Goal: Information Seeking & Learning: Learn about a topic

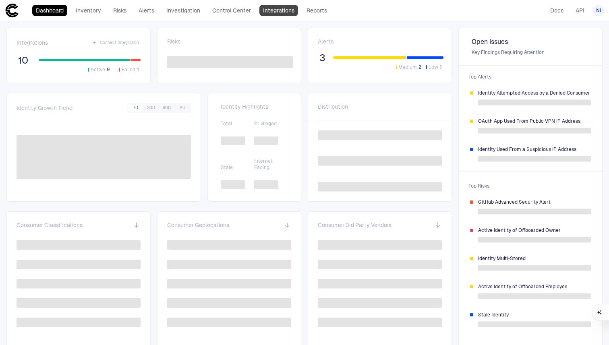
click at [261, 6] on link "Integrations" at bounding box center [278, 10] width 39 height 11
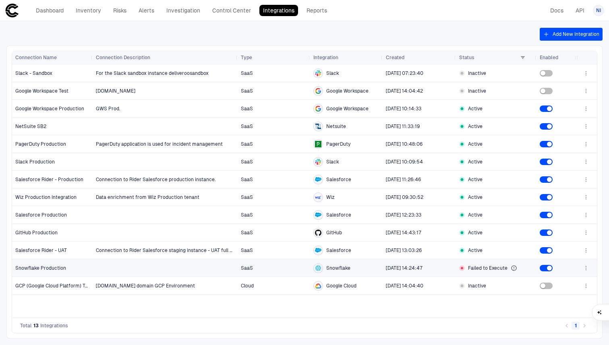
click at [585, 269] on icon "button" at bounding box center [585, 268] width 6 height 6
click at [52, 10] on div at bounding box center [304, 172] width 609 height 345
click at [54, 9] on link "Dashboard" at bounding box center [49, 10] width 35 height 11
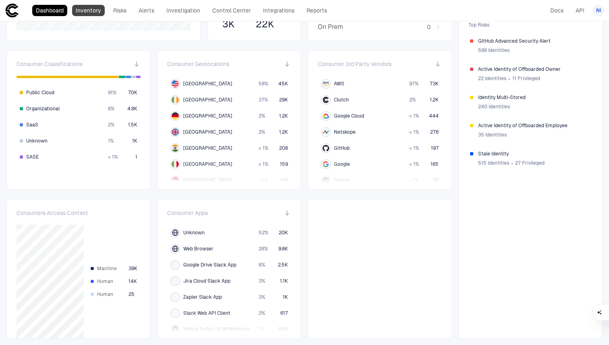
click at [87, 8] on link "Inventory" at bounding box center [88, 10] width 33 height 11
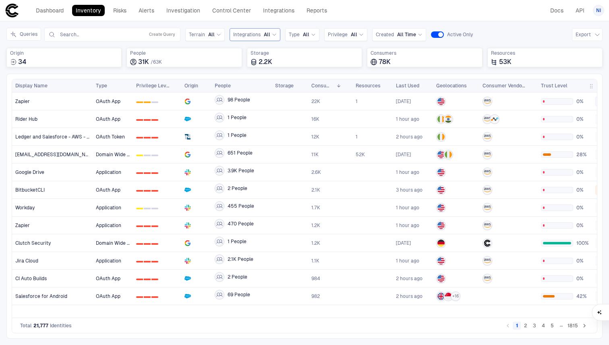
click at [260, 33] on div "Integrations All" at bounding box center [254, 34] width 43 height 6
type input "***"
click at [247, 68] on span "Snowflake" at bounding box center [279, 67] width 66 height 6
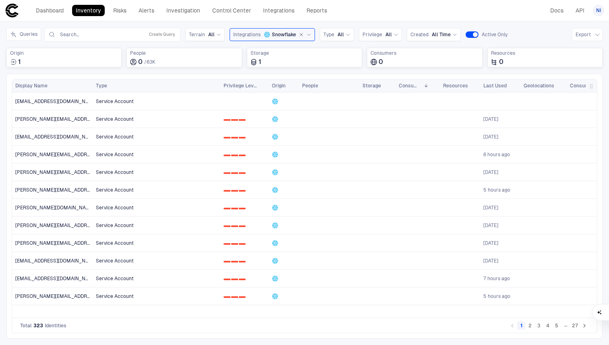
drag, startPoint x: 131, startPoint y: 85, endPoint x: 215, endPoint y: 87, distance: 84.1
click at [218, 87] on div at bounding box center [219, 85] width 3 height 13
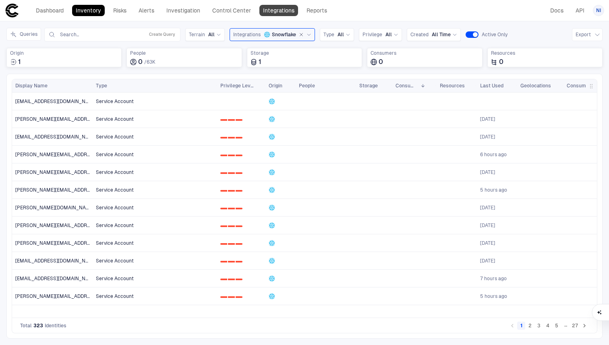
click at [284, 10] on link "Integrations" at bounding box center [278, 10] width 39 height 11
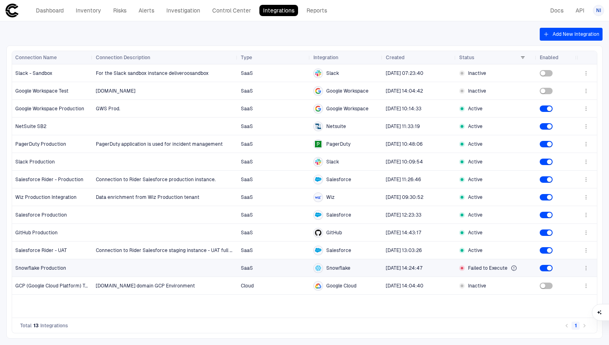
click at [585, 269] on icon "button" at bounding box center [585, 268] width 6 height 6
click at [556, 289] on li "Edit" at bounding box center [560, 286] width 54 height 13
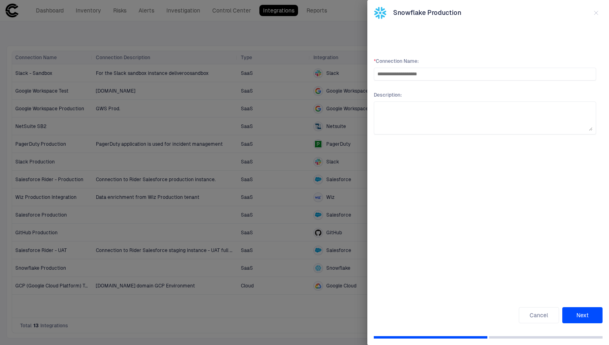
click at [582, 317] on button "Next" at bounding box center [582, 315] width 40 height 16
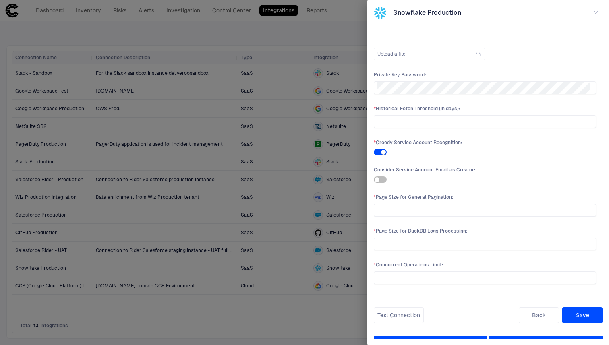
scroll to position [227, 0]
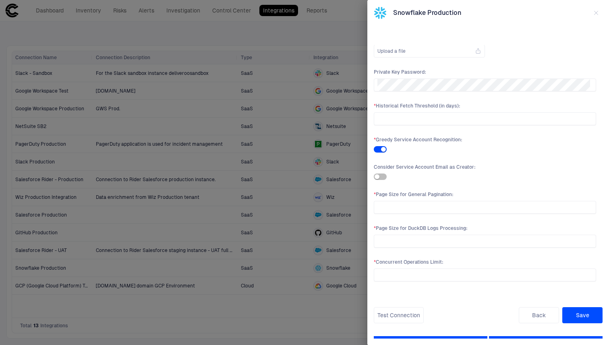
click at [597, 16] on button "button" at bounding box center [595, 12] width 13 height 13
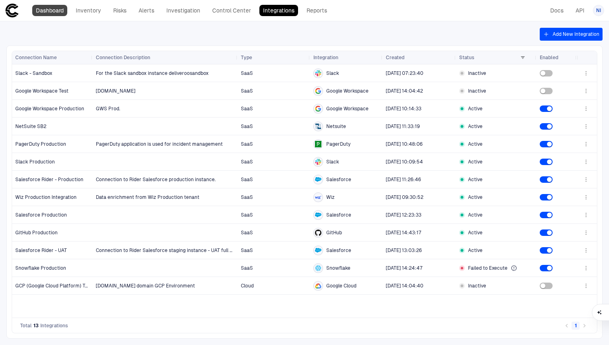
click at [45, 16] on link "Dashboard" at bounding box center [49, 10] width 35 height 11
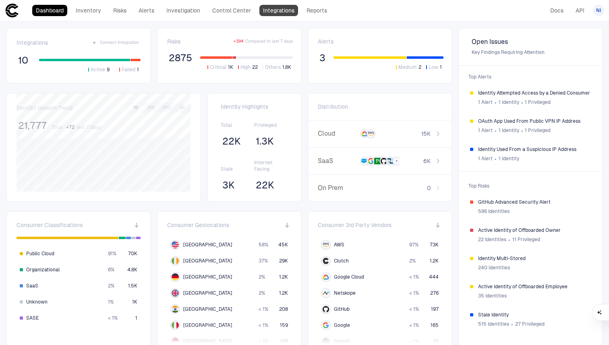
click at [274, 8] on link "Integrations" at bounding box center [278, 10] width 39 height 11
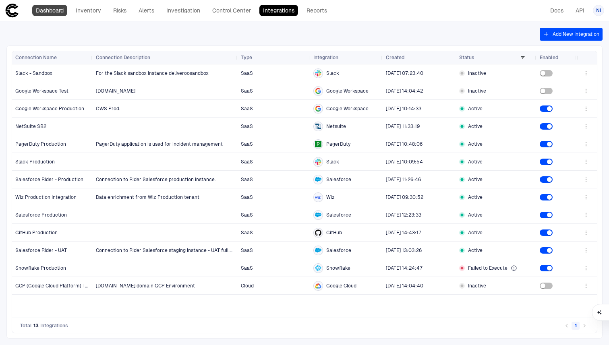
click at [58, 10] on link "Dashboard" at bounding box center [49, 10] width 35 height 11
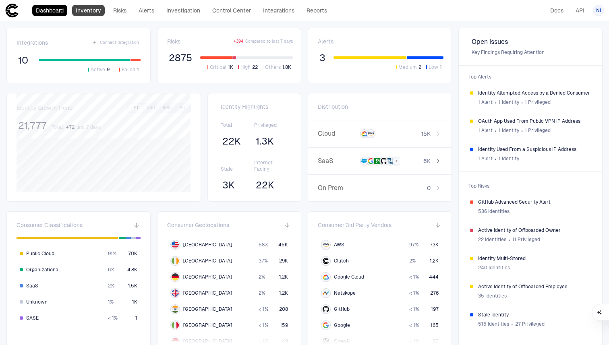
click at [99, 10] on link "Inventory" at bounding box center [88, 10] width 33 height 11
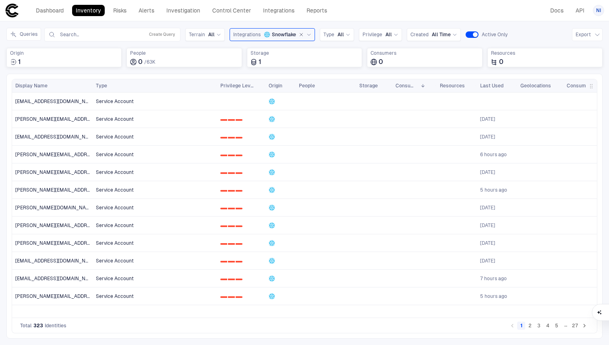
click at [538, 324] on button "3" at bounding box center [538, 326] width 8 height 8
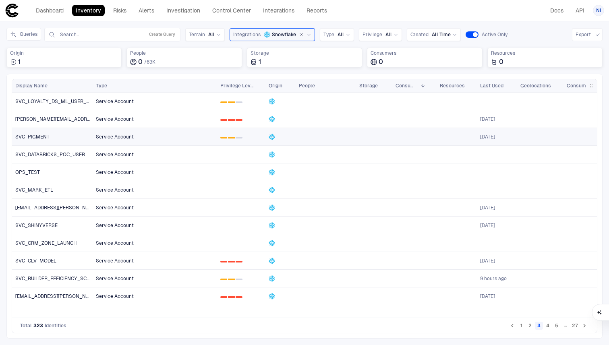
click at [66, 134] on div "SVC_PIGMENT" at bounding box center [52, 137] width 74 height 6
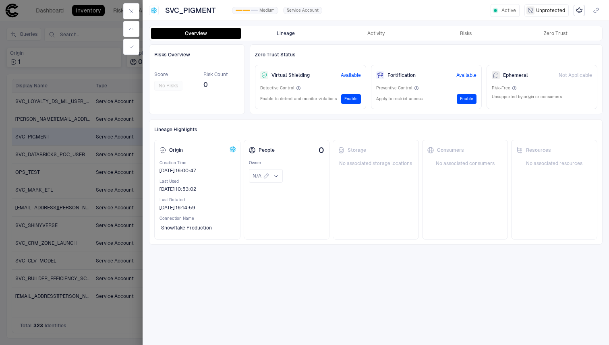
click at [299, 32] on button "Lineage" at bounding box center [286, 33] width 90 height 11
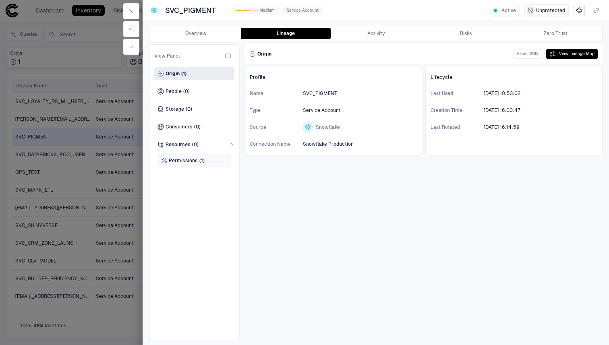
click at [200, 163] on span "(1)" at bounding box center [201, 160] width 5 height 6
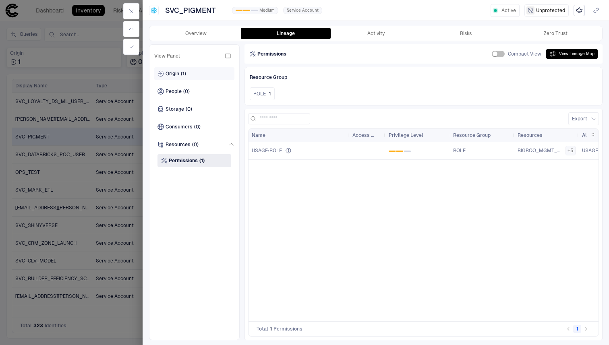
click at [177, 73] on span "Origin" at bounding box center [172, 73] width 14 height 6
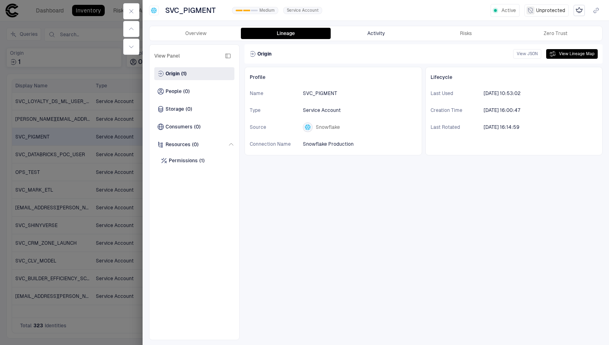
click at [375, 35] on button "Activity" at bounding box center [375, 33] width 90 height 11
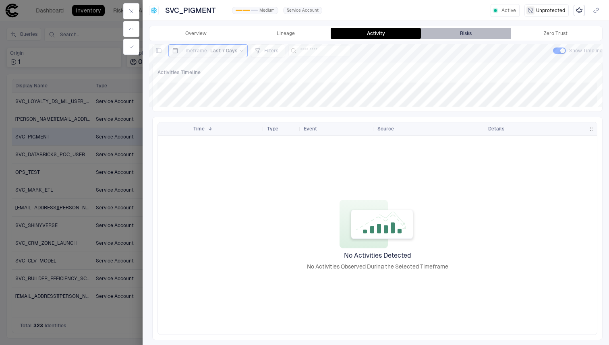
click at [460, 35] on div "Risks" at bounding box center [466, 33] width 12 height 6
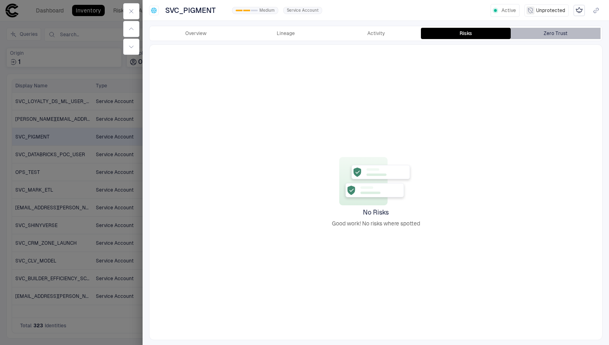
click at [517, 31] on button "Zero Trust" at bounding box center [555, 33] width 90 height 11
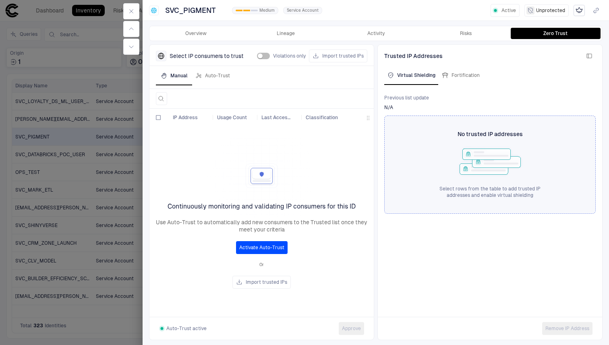
click at [92, 34] on div at bounding box center [304, 172] width 609 height 345
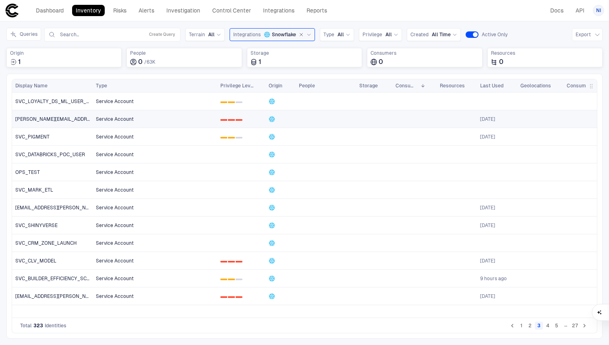
click at [43, 118] on span "[PERSON_NAME][EMAIL_ADDRESS][PERSON_NAME][DOMAIN_NAME]" at bounding box center [52, 119] width 74 height 6
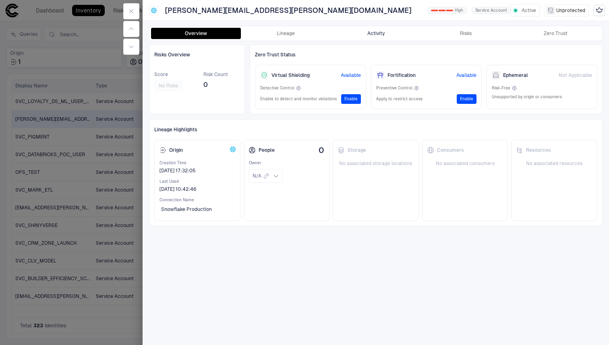
click at [376, 33] on button "Activity" at bounding box center [375, 33] width 90 height 11
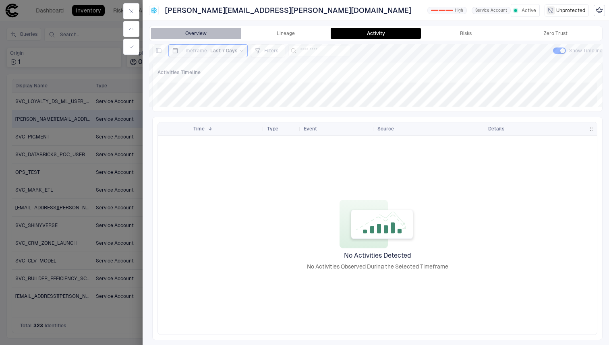
click at [184, 33] on button "Overview" at bounding box center [196, 33] width 90 height 11
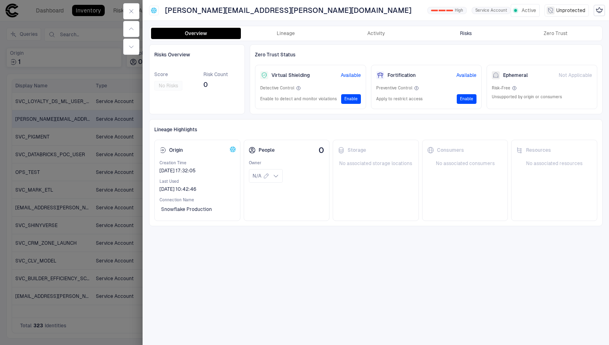
click at [457, 32] on button "Risks" at bounding box center [466, 33] width 90 height 11
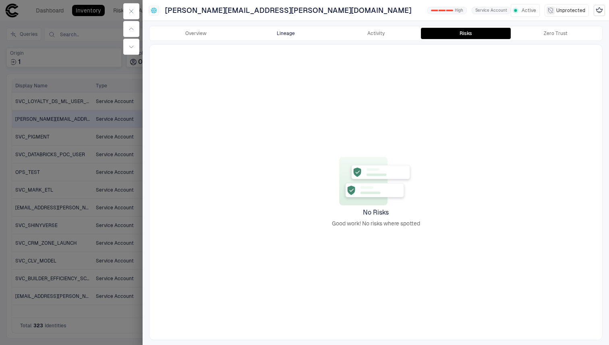
click at [274, 35] on button "Lineage" at bounding box center [286, 33] width 90 height 11
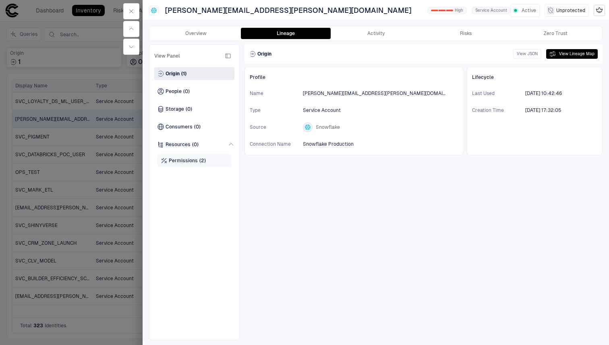
click at [201, 159] on span "(2)" at bounding box center [202, 160] width 6 height 6
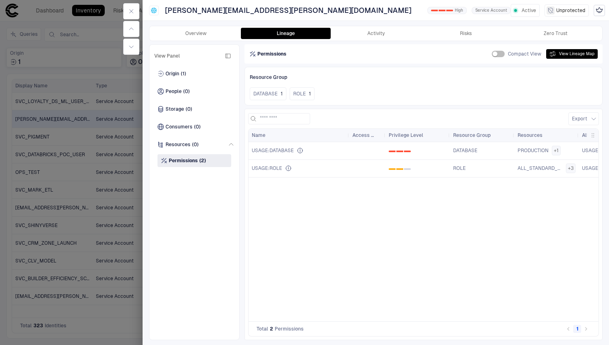
click at [94, 67] on div at bounding box center [304, 172] width 609 height 345
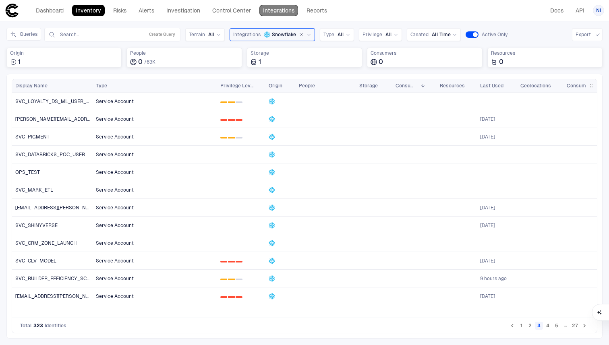
click at [260, 10] on link "Integrations" at bounding box center [278, 10] width 39 height 11
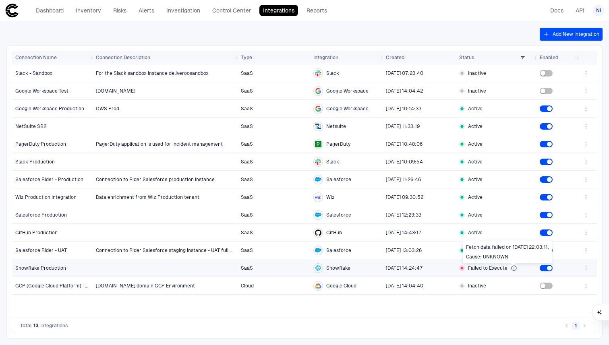
click at [514, 267] on icon at bounding box center [513, 268] width 6 height 6
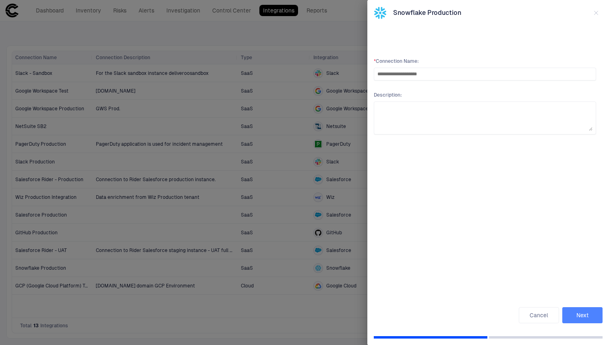
click at [579, 316] on button "Next" at bounding box center [582, 315] width 40 height 16
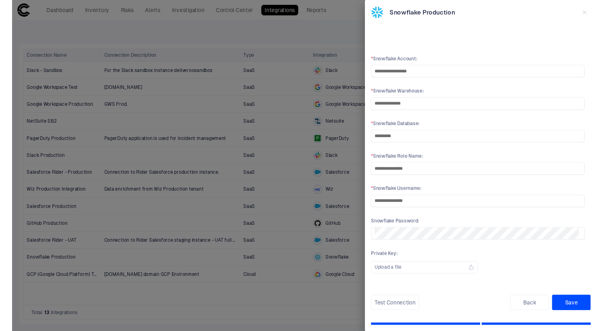
scroll to position [227, 0]
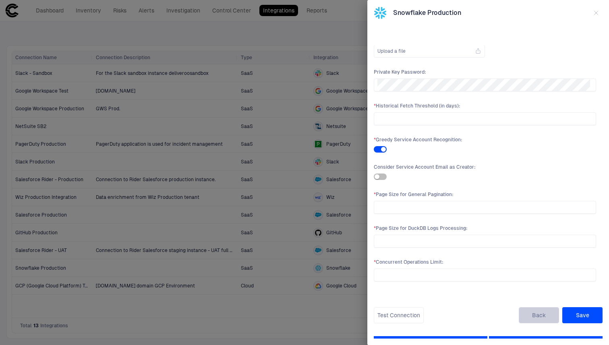
click at [541, 313] on button "Back" at bounding box center [538, 315] width 40 height 16
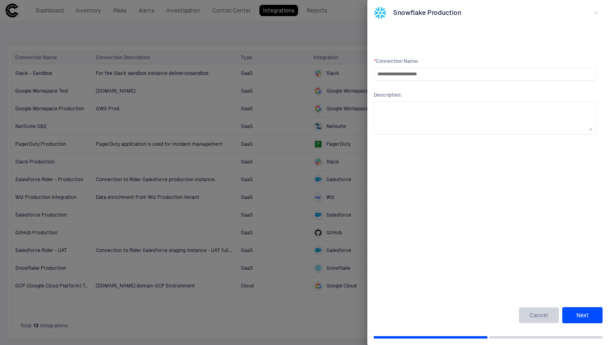
click at [541, 313] on button "Cancel" at bounding box center [538, 315] width 40 height 16
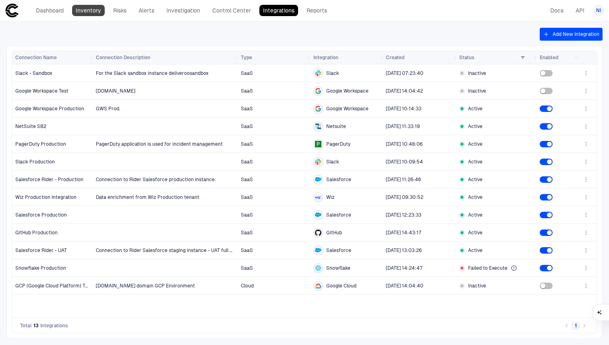
click at [81, 7] on link "Inventory" at bounding box center [88, 10] width 33 height 11
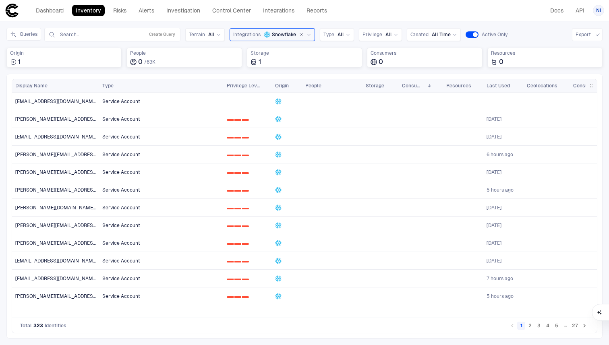
drag, startPoint x: 92, startPoint y: 83, endPoint x: 98, endPoint y: 86, distance: 7.2
click at [98, 86] on div at bounding box center [98, 85] width 3 height 13
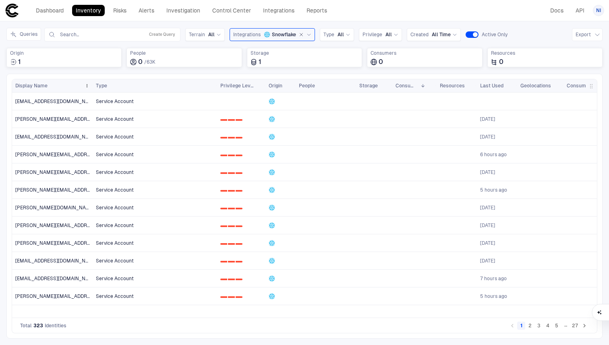
drag, startPoint x: 98, startPoint y: 83, endPoint x: 54, endPoint y: 86, distance: 43.9
click at [54, 86] on div "Display Name" at bounding box center [52, 85] width 80 height 13
click at [232, 122] on span "0 1 2" at bounding box center [241, 119] width 42 height 16
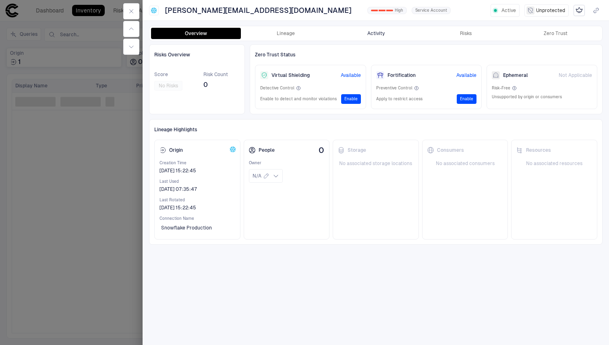
click at [381, 33] on button "Activity" at bounding box center [375, 33] width 90 height 11
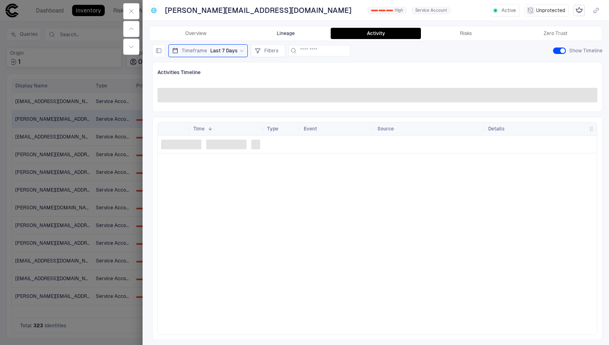
click at [267, 35] on button "Lineage" at bounding box center [286, 33] width 90 height 11
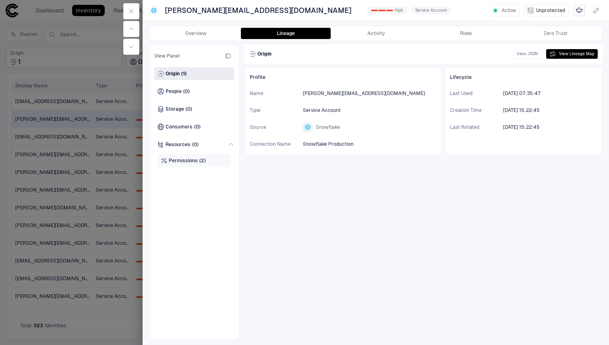
click at [199, 157] on div "Permissions (2)" at bounding box center [194, 160] width 74 height 13
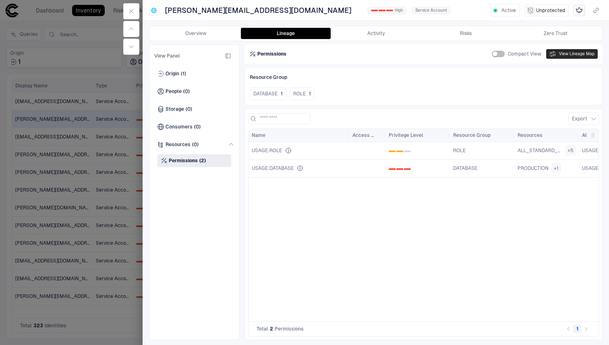
click at [563, 50] on button "View Lineage Map" at bounding box center [572, 54] width 52 height 10
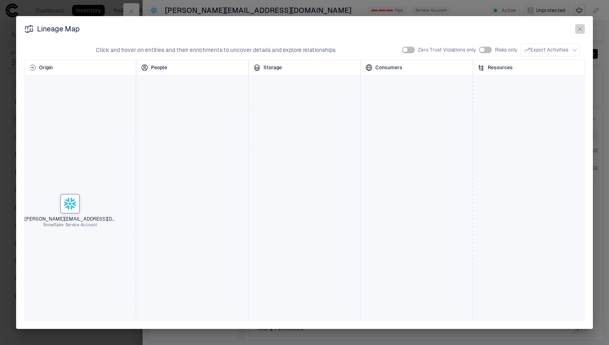
click at [580, 25] on button "button" at bounding box center [580, 29] width 10 height 10
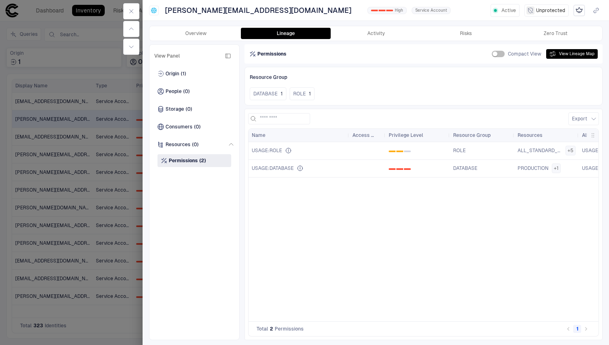
click at [105, 71] on div at bounding box center [304, 172] width 609 height 345
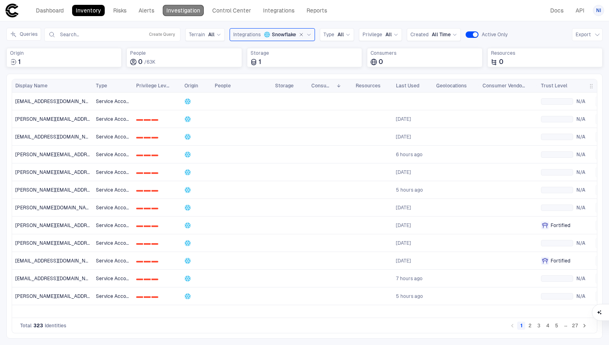
click at [189, 7] on link "Investigation" at bounding box center [183, 10] width 41 height 11
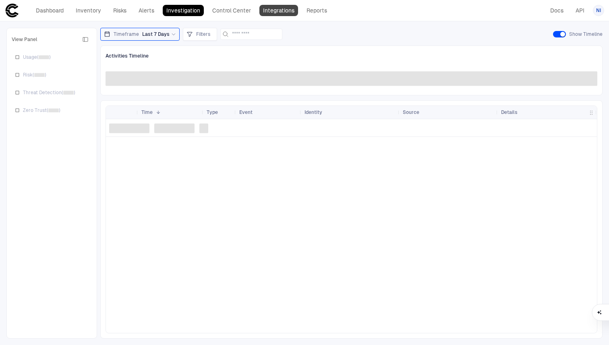
click at [290, 14] on link "Integrations" at bounding box center [278, 10] width 39 height 11
